Goal: Task Accomplishment & Management: Complete application form

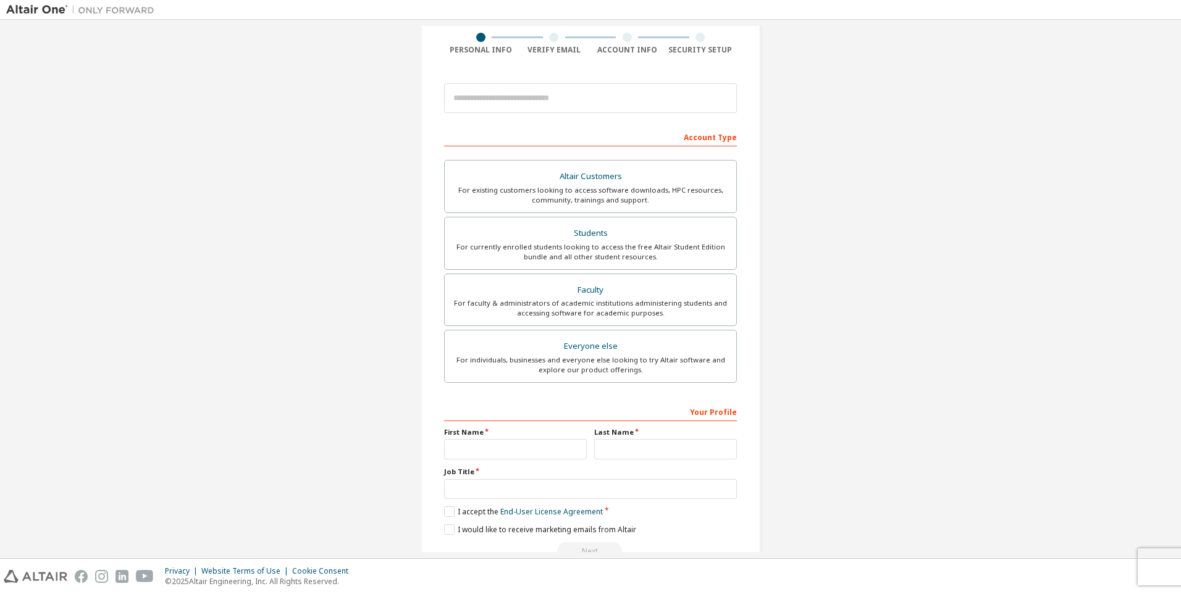
scroll to position [128, 0]
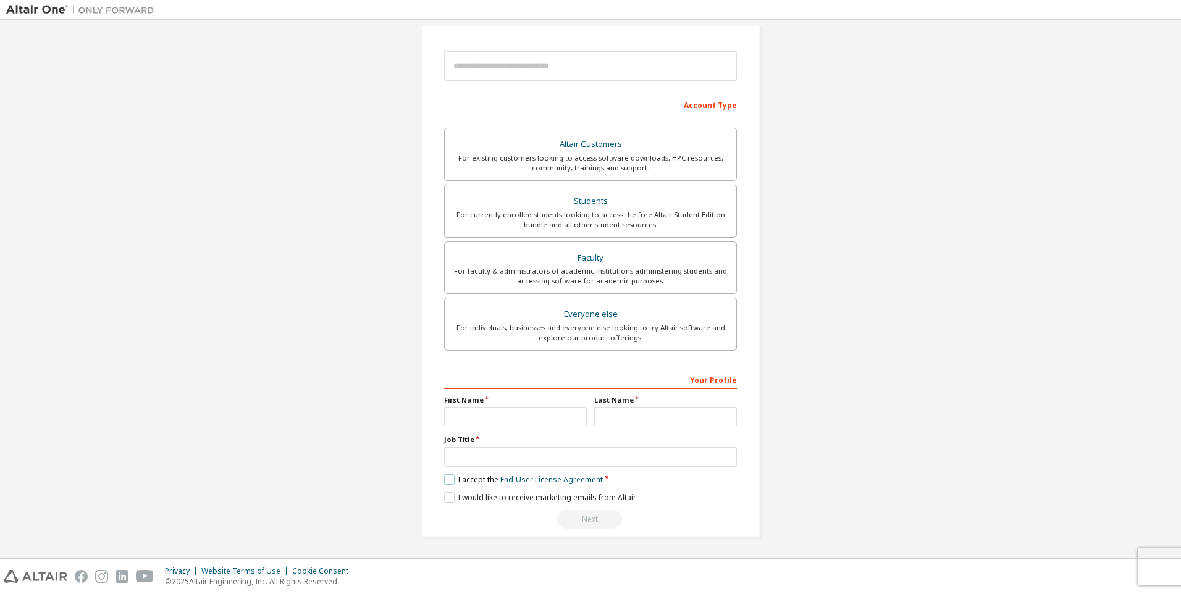
click at [452, 482] on label "I accept the End-User License Agreement" at bounding box center [523, 480] width 159 height 11
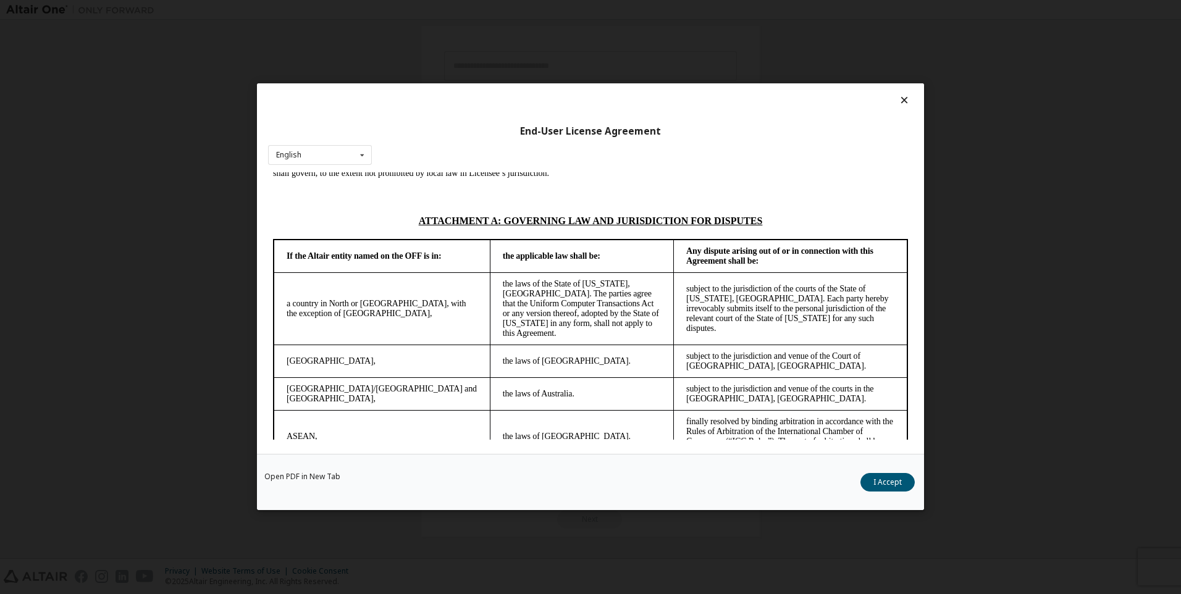
scroll to position [3267, 0]
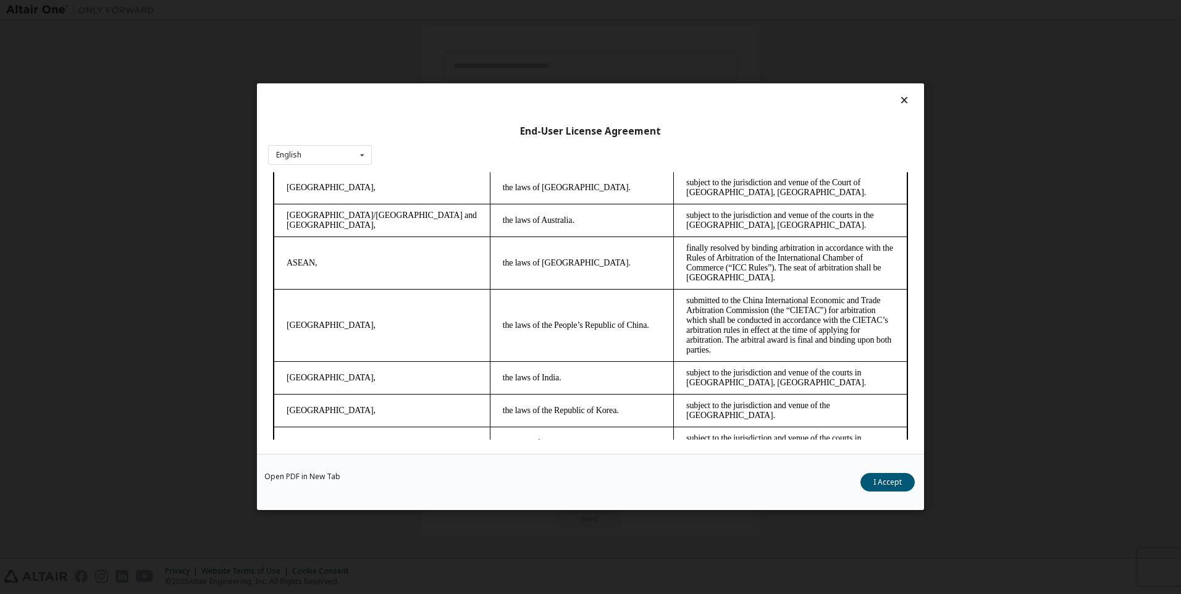
drag, startPoint x: 908, startPoint y: 200, endPoint x: 1199, endPoint y: 627, distance: 516.8
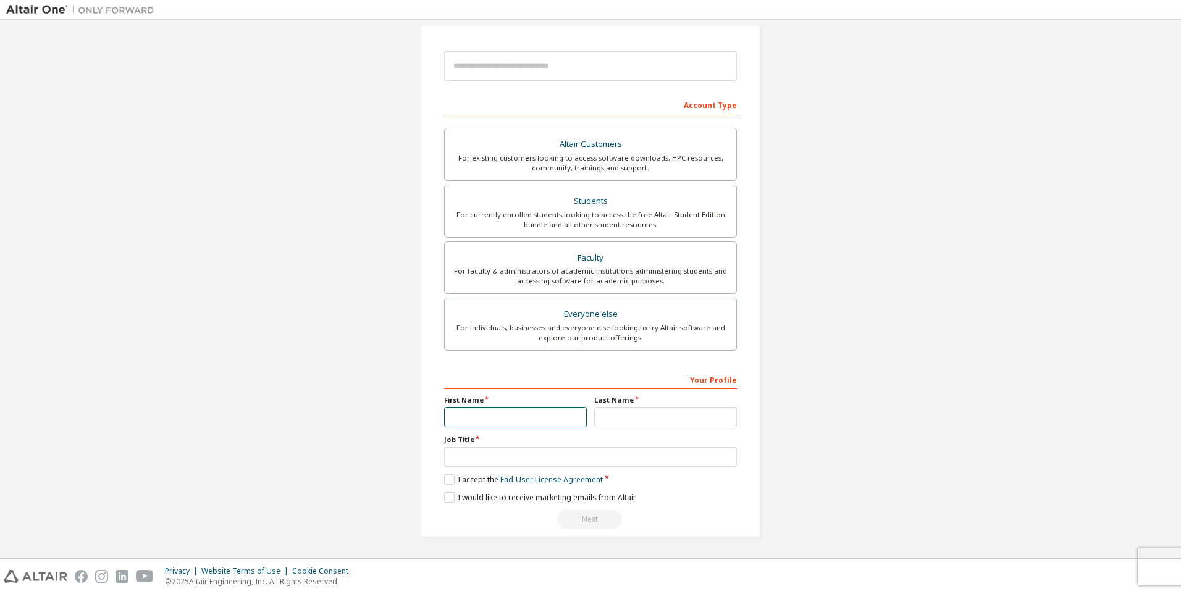
click at [503, 415] on input "text" at bounding box center [515, 417] width 143 height 20
type input "******"
click at [593, 522] on div "Next" at bounding box center [590, 519] width 293 height 19
click at [505, 458] on input "text" at bounding box center [590, 457] width 293 height 20
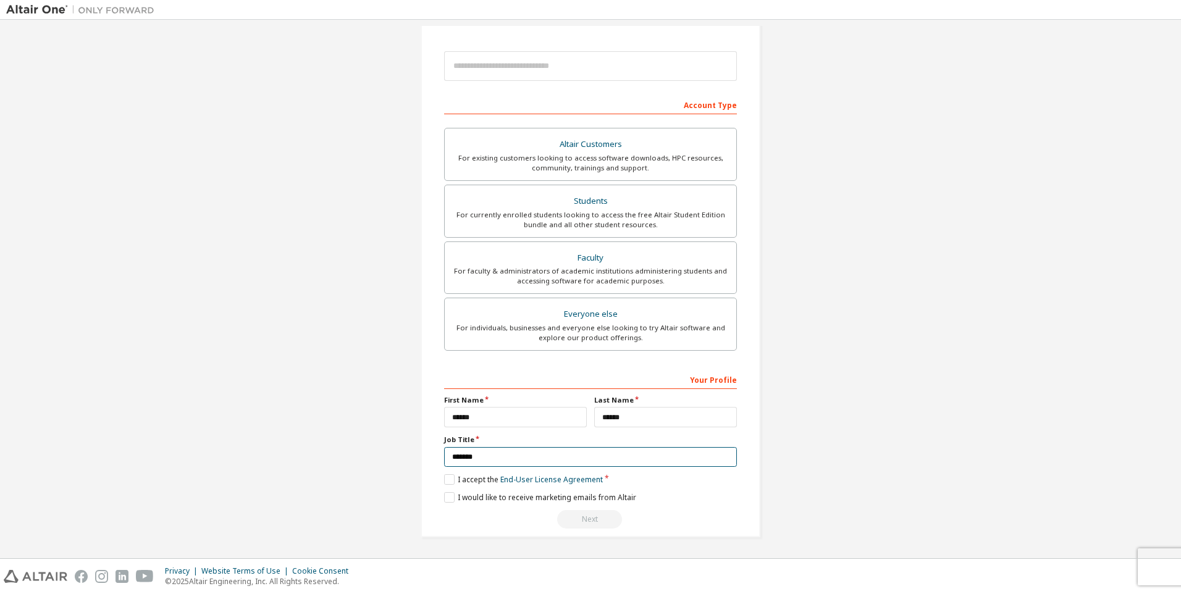
type input "*******"
click at [661, 497] on div "I would like to receive marketing emails from Altair" at bounding box center [590, 497] width 293 height 11
click at [598, 146] on div "Altair Customers" at bounding box center [590, 144] width 277 height 17
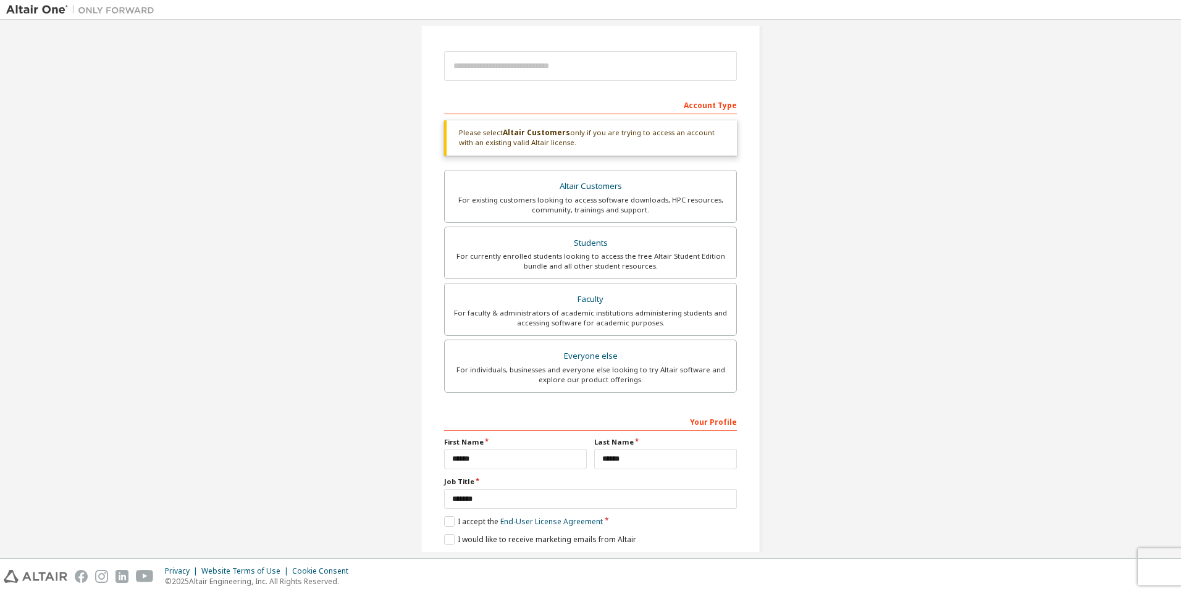
scroll to position [0, 0]
